Goal: Task Accomplishment & Management: Use online tool/utility

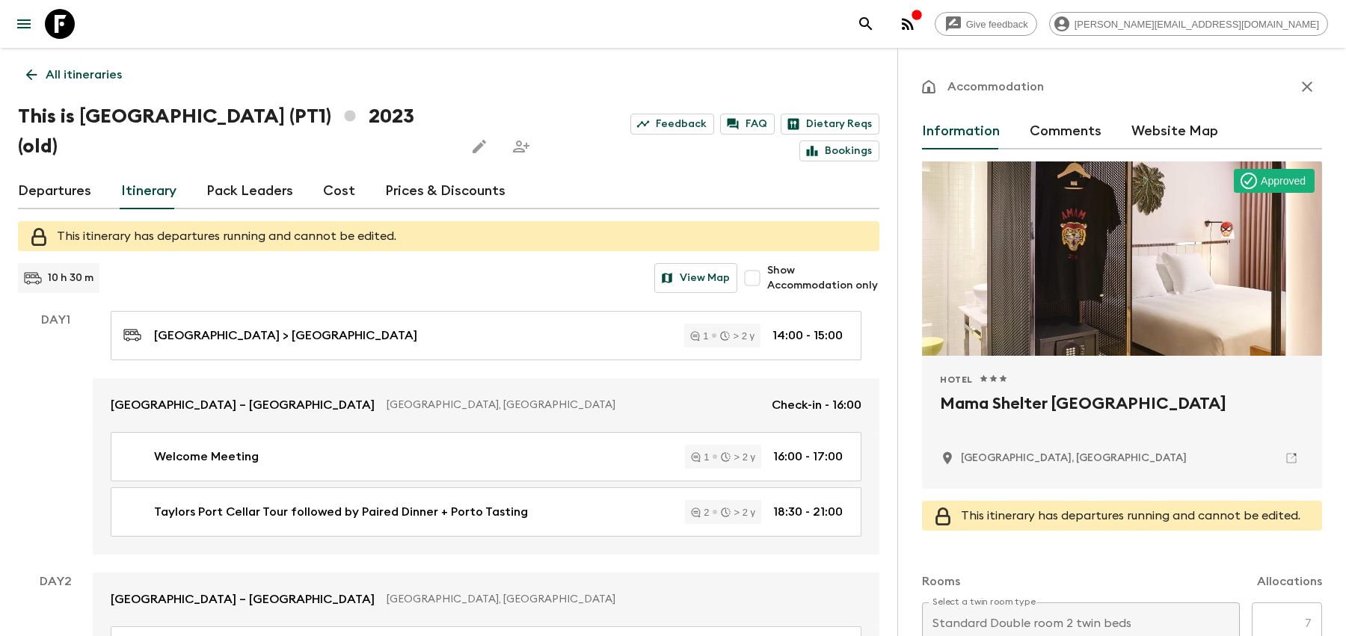
click at [872, 24] on icon "search adventures" at bounding box center [865, 23] width 13 height 13
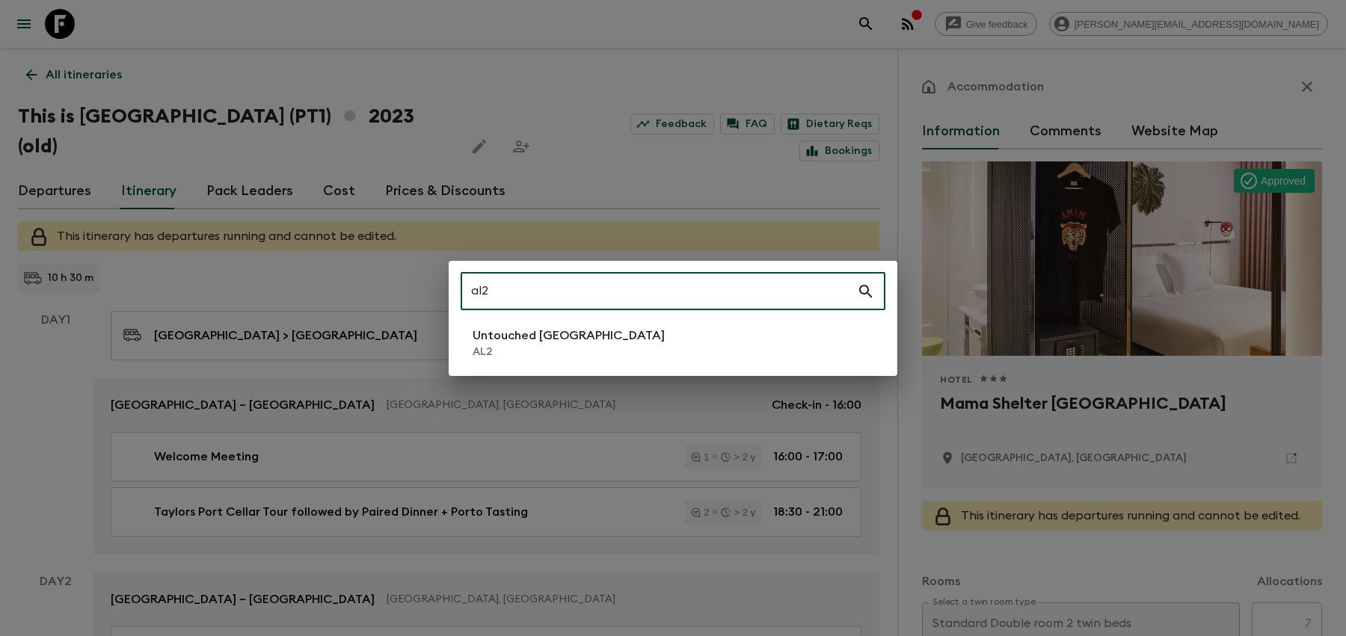
type input "al2"
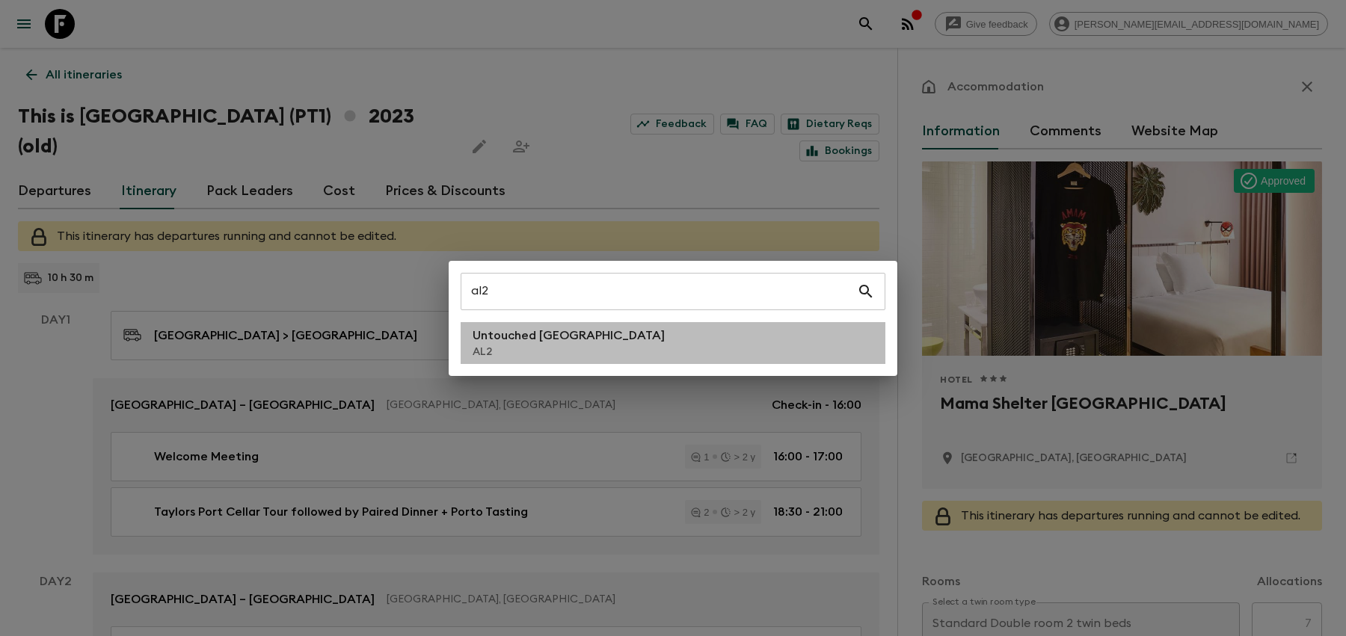
click at [567, 343] on p "Untouched [GEOGRAPHIC_DATA]" at bounding box center [569, 336] width 192 height 18
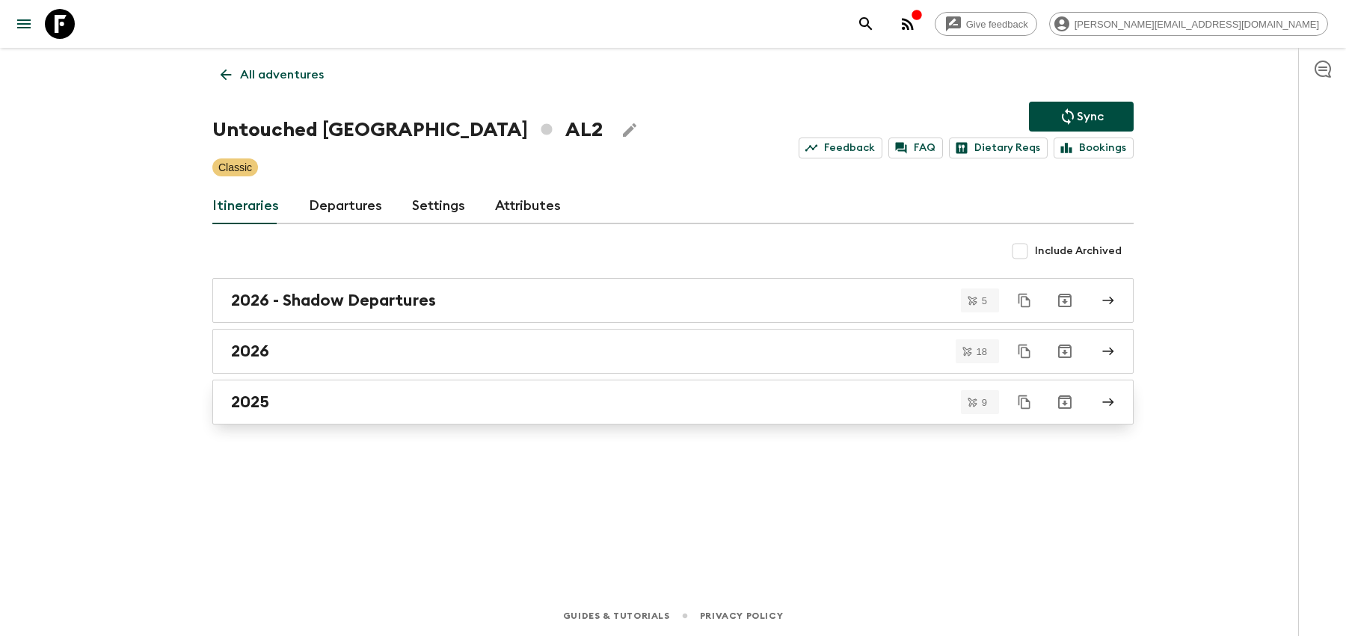
click at [442, 399] on div "2025" at bounding box center [658, 402] width 855 height 19
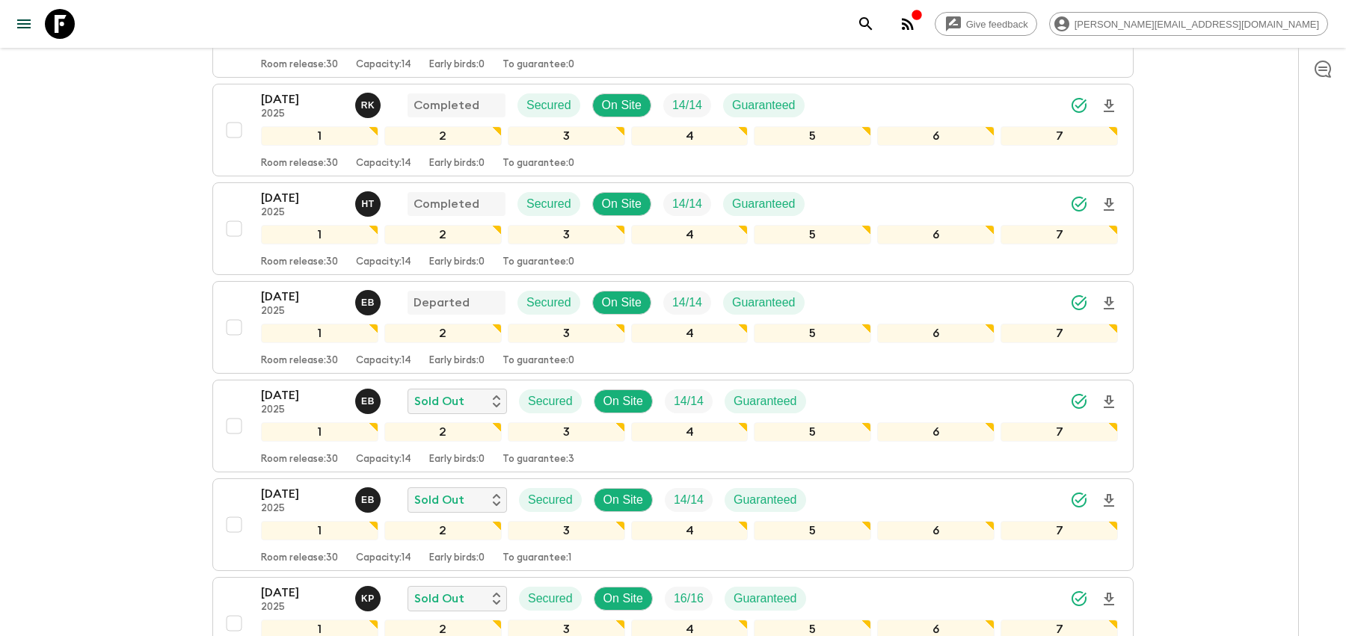
scroll to position [662, 0]
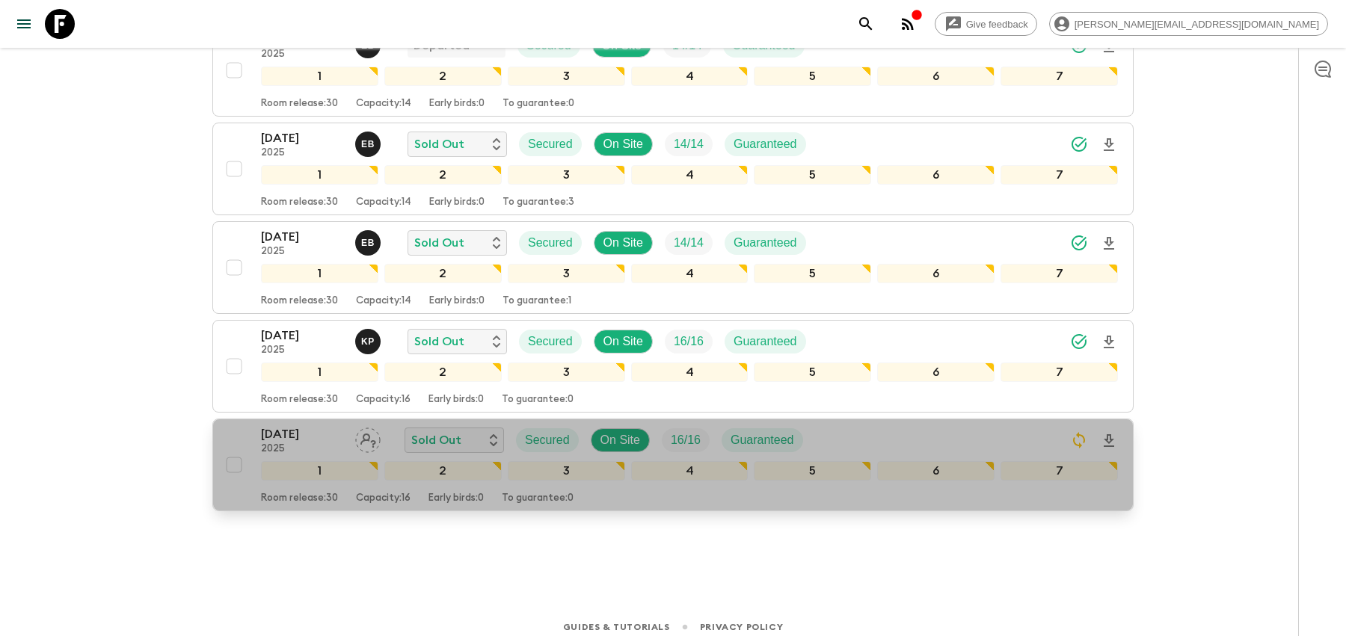
click at [888, 436] on div "[DATE] 2025 Sold Out Secured On Site 16 / 16 Guaranteed" at bounding box center [689, 440] width 857 height 30
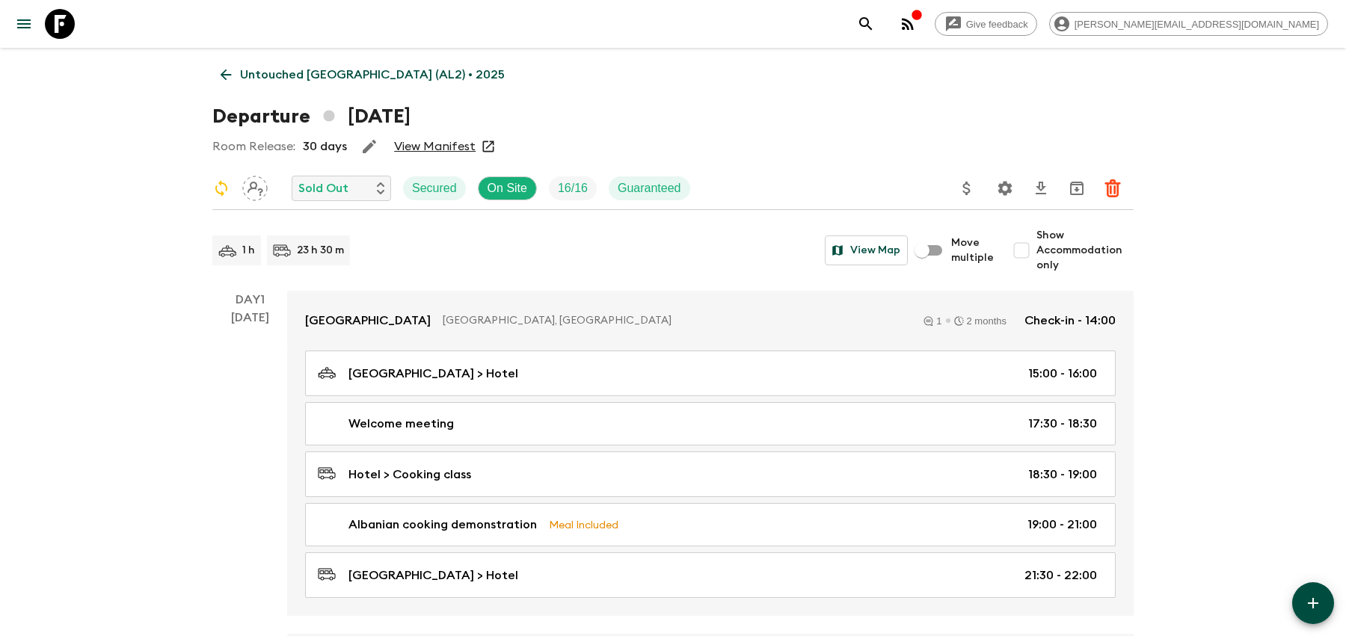
click at [1010, 189] on icon "Settings" at bounding box center [1005, 188] width 14 height 14
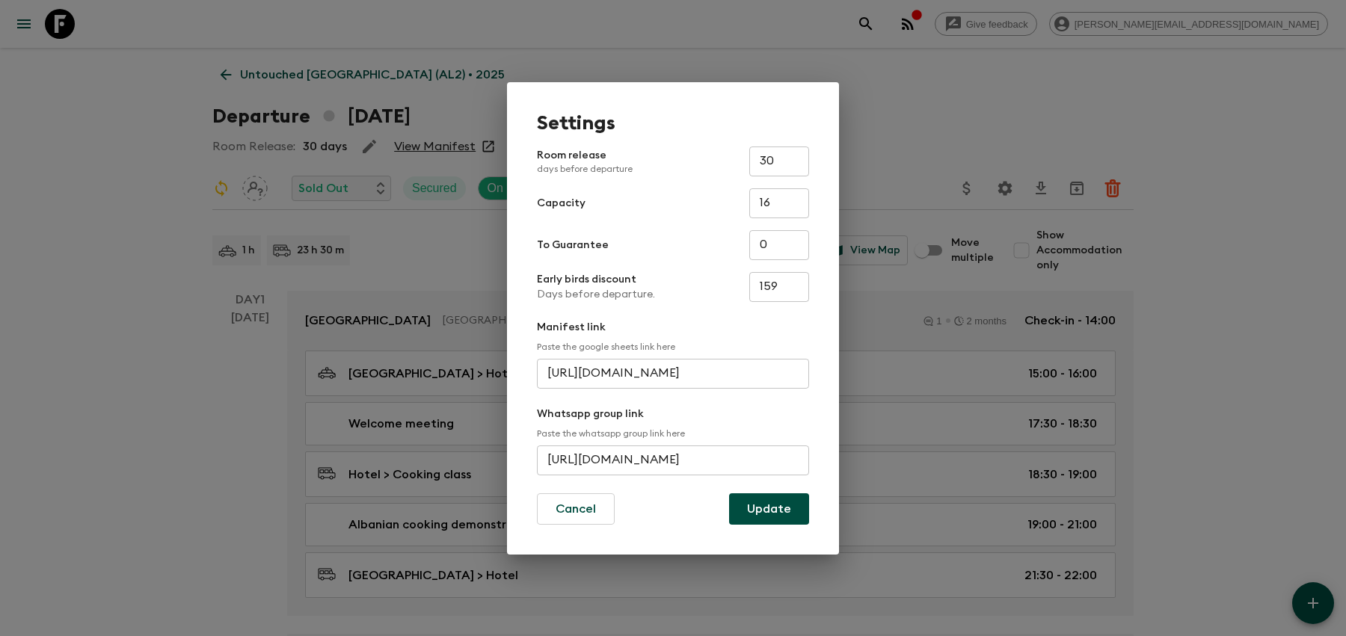
click at [736, 464] on input "[URL][DOMAIN_NAME]" at bounding box center [673, 461] width 272 height 30
click at [952, 78] on div "Settings Room release days before departure 30 ​ Capacity 16 ​ To Guarantee 0 ​…" at bounding box center [673, 318] width 1346 height 636
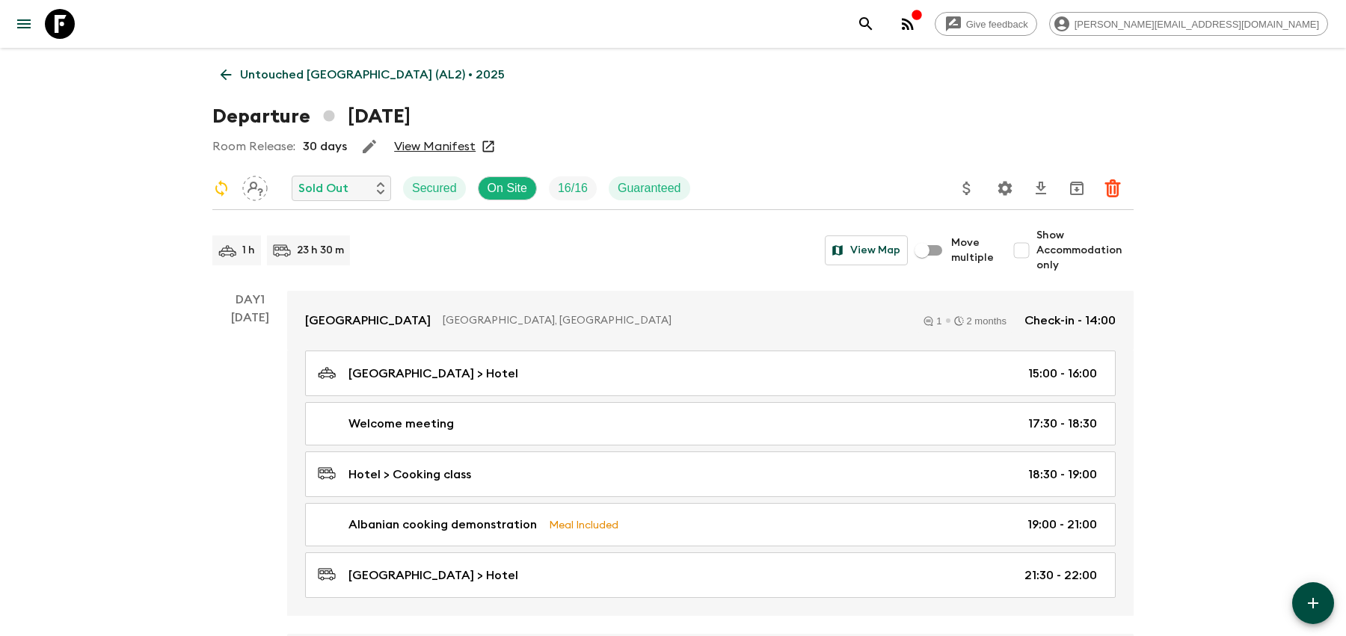
click at [1009, 188] on icon "Settings" at bounding box center [1005, 188] width 14 height 14
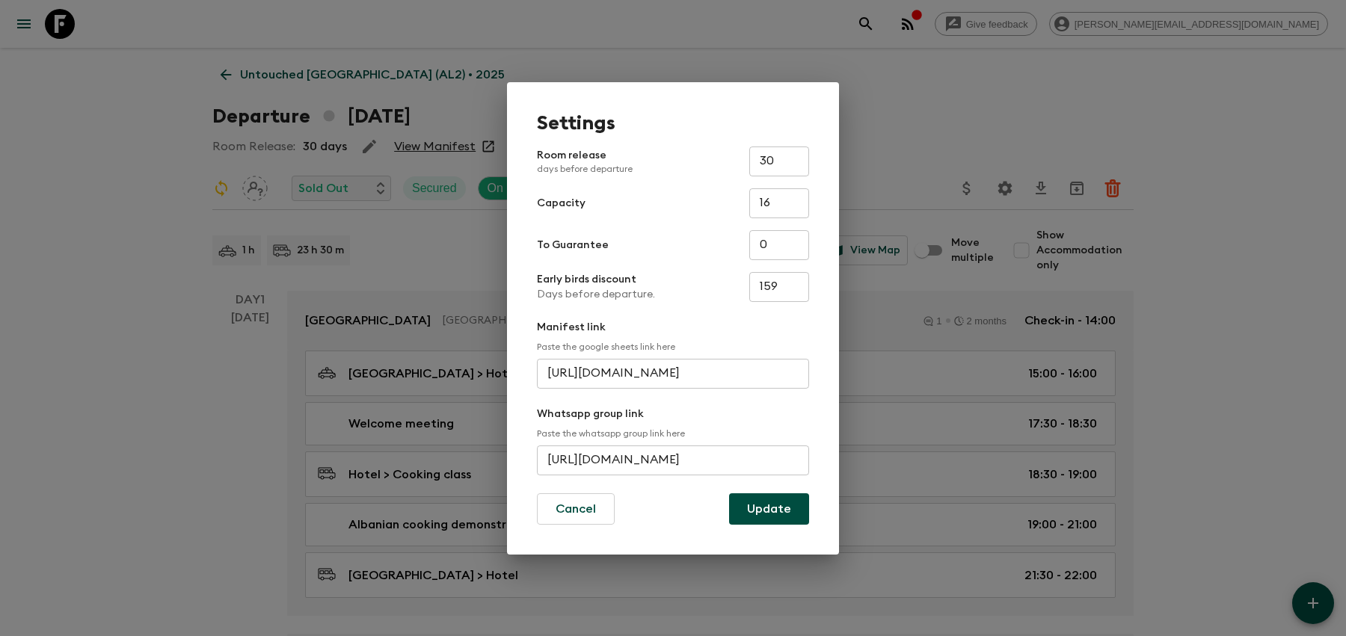
click at [664, 457] on input "[URL][DOMAIN_NAME]" at bounding box center [673, 461] width 272 height 30
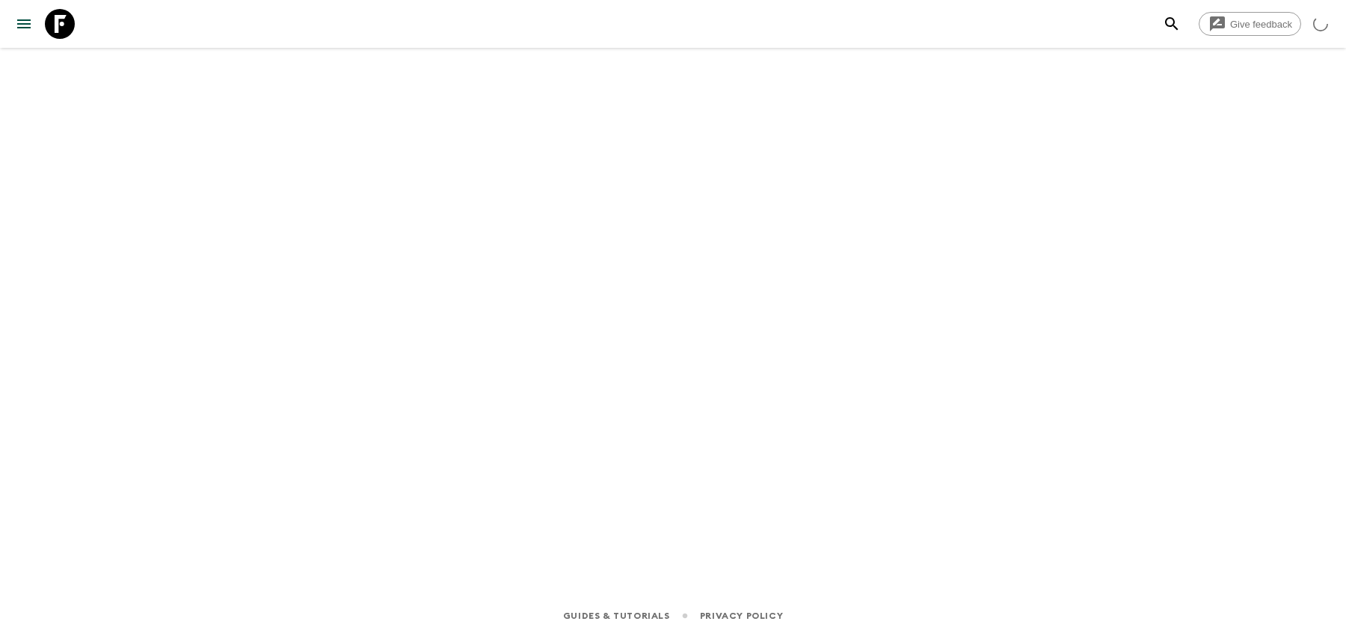
click at [1167, 20] on icon "search adventures" at bounding box center [1172, 24] width 18 height 18
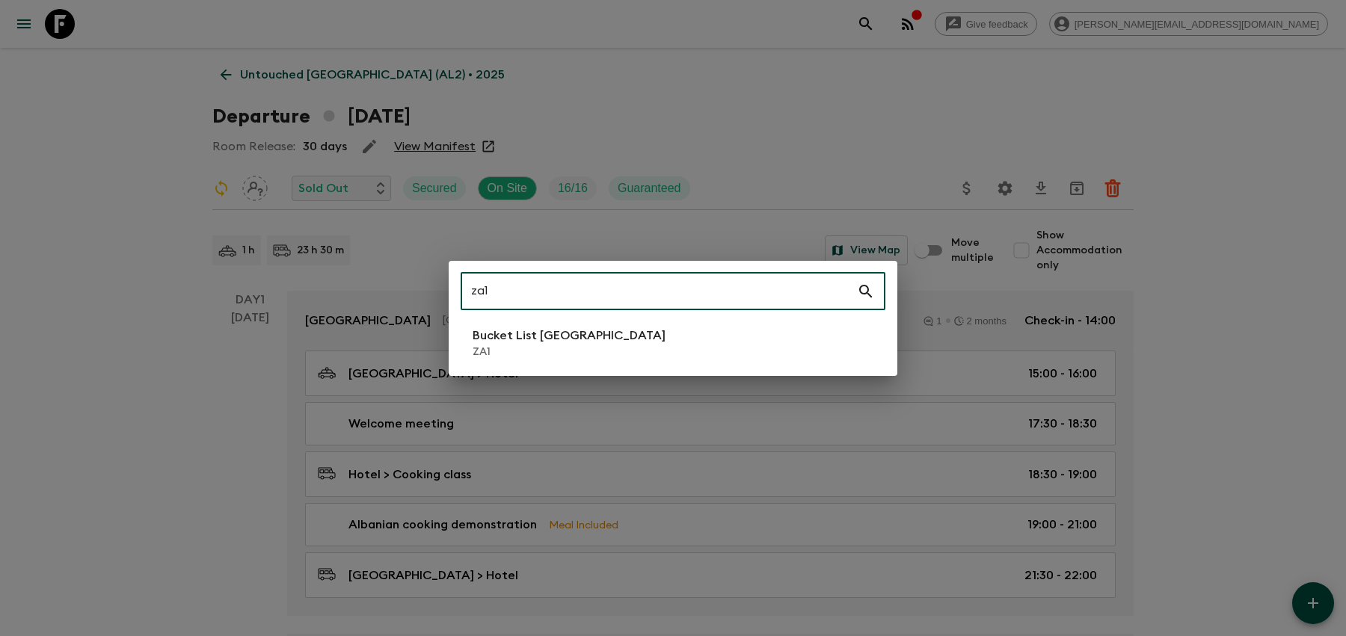
type input "za1"
click at [576, 319] on div "za1 ​ Bucket List South Africa ZA1" at bounding box center [673, 318] width 449 height 115
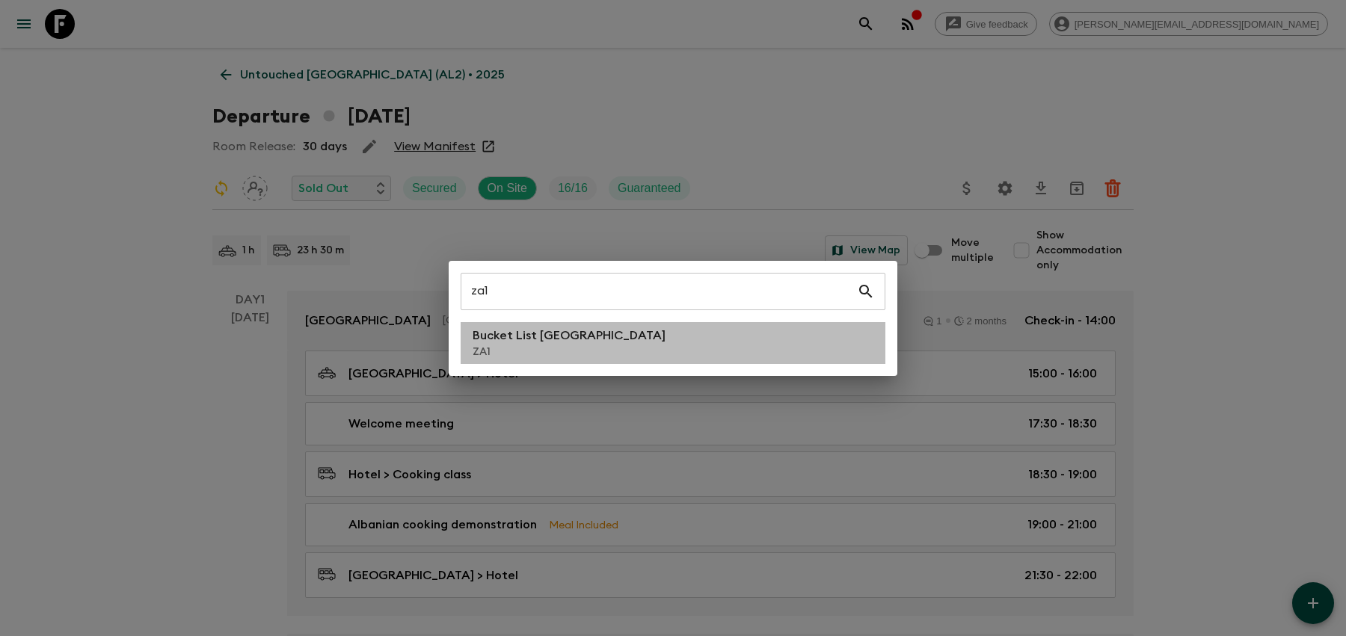
click at [579, 348] on p "ZA1" at bounding box center [569, 352] width 193 height 15
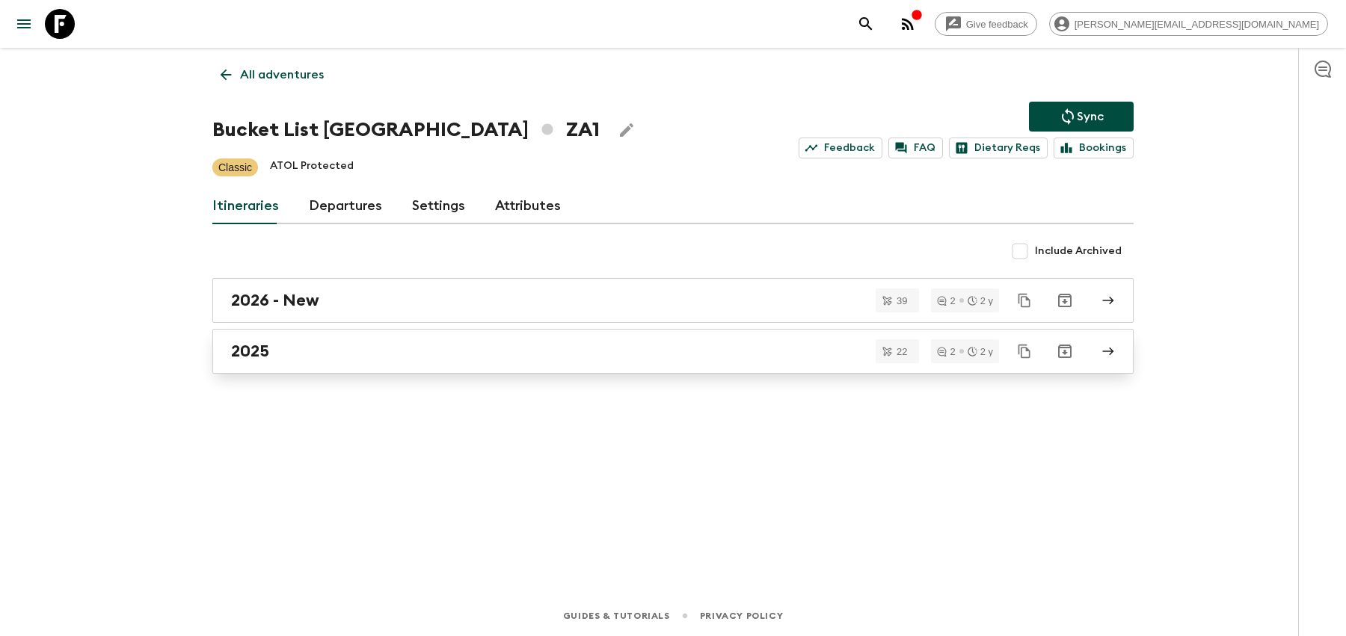
click at [765, 351] on div "2025" at bounding box center [658, 351] width 855 height 19
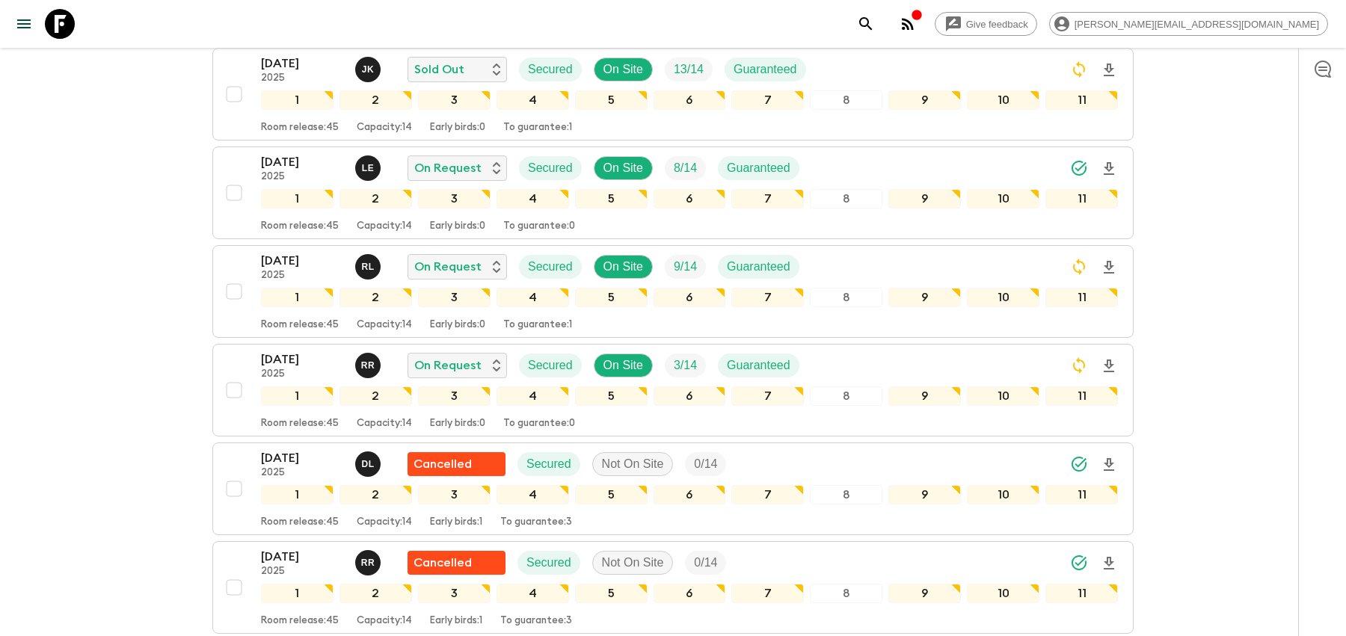
scroll to position [846, 0]
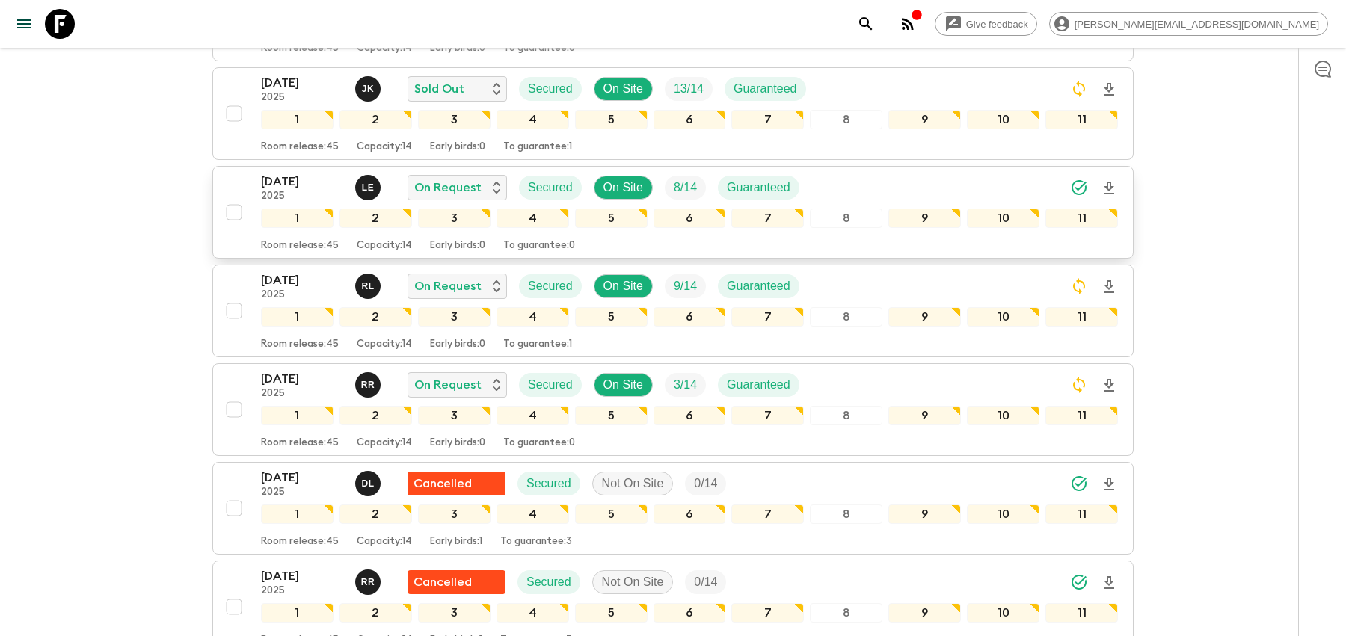
click at [895, 173] on div "05 Oct 2025 2025 L E On Request Secured On Site 8 / 14 Guaranteed" at bounding box center [689, 188] width 857 height 30
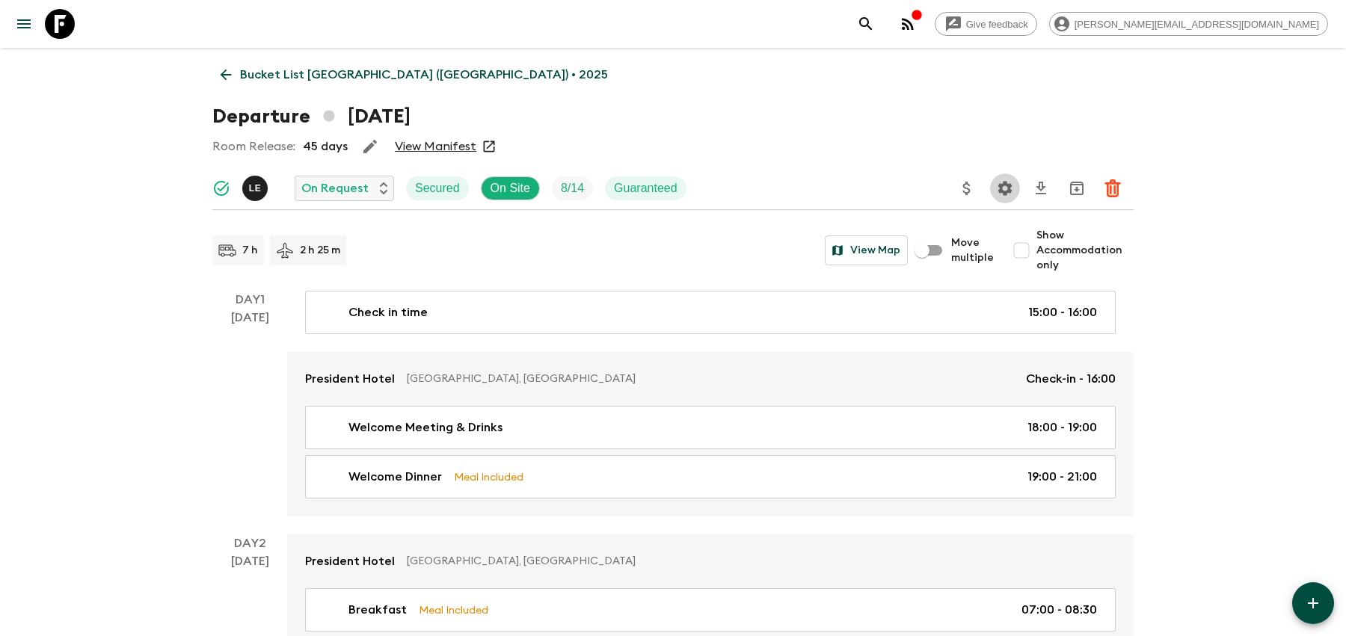
click at [1009, 188] on icon "Settings" at bounding box center [1005, 188] width 14 height 14
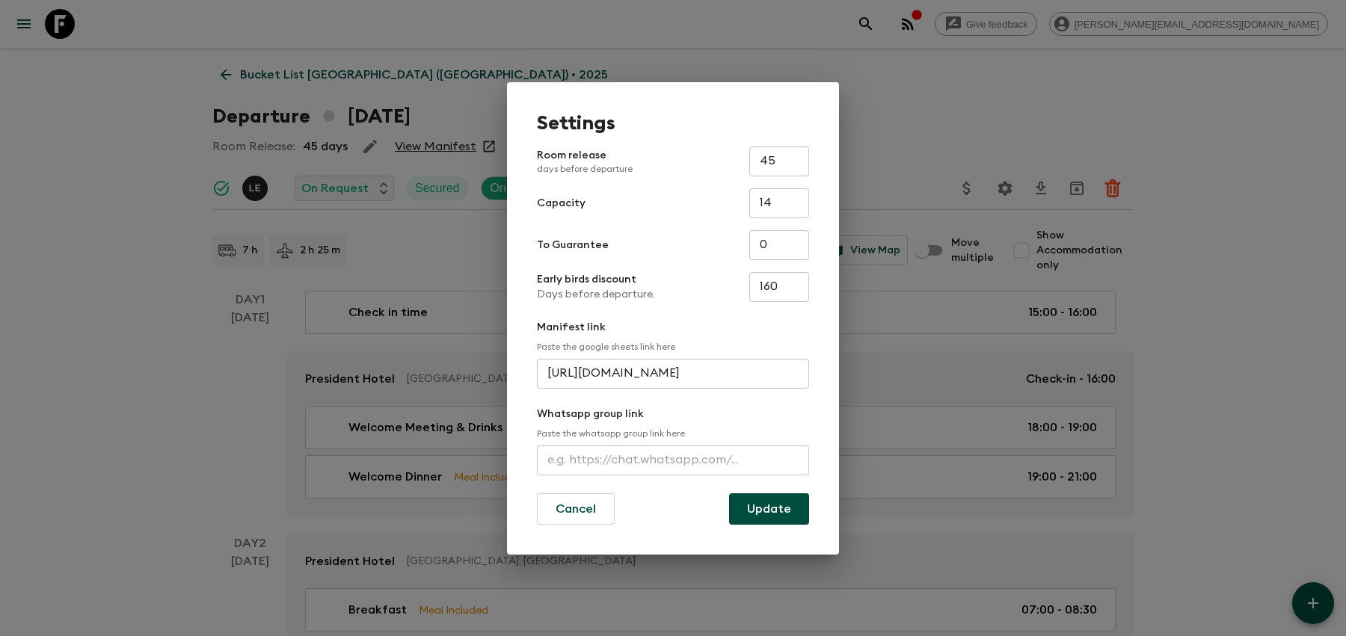
click at [642, 456] on input "text" at bounding box center [673, 461] width 272 height 30
click at [619, 479] on form "Room release days before departure 45 ​ Capacity 14 ​ To Guarantee 0 ​ Early bi…" at bounding box center [673, 336] width 272 height 378
click at [624, 454] on input "text" at bounding box center [673, 461] width 272 height 30
paste input "https://chat.whatsapp.com/LAcgCT5raVrHsI5m4Muo85"
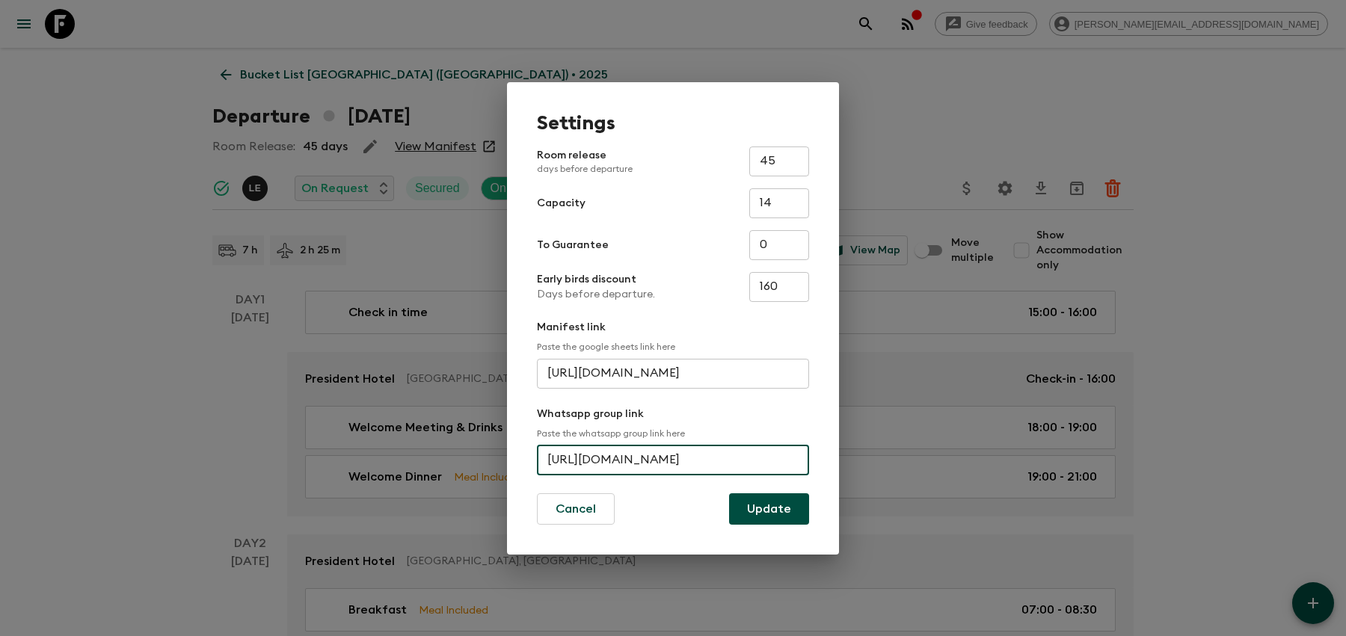
type input "https://chat.whatsapp.com/LAcgCT5raVrHsI5m4Muo85"
click at [790, 511] on button "Update" at bounding box center [769, 508] width 80 height 31
